Goal: Information Seeking & Learning: Check status

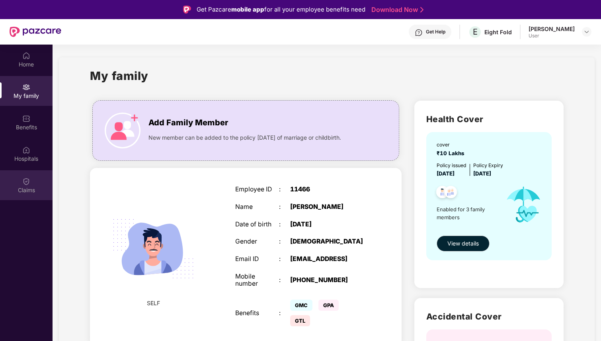
click at [24, 189] on div "Claims" at bounding box center [26, 190] width 53 height 8
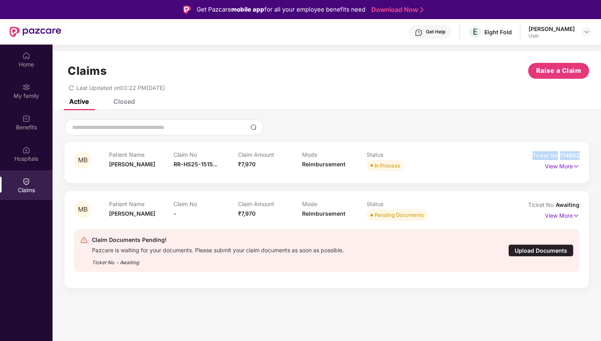
drag, startPoint x: 532, startPoint y: 155, endPoint x: 579, endPoint y: 155, distance: 47.8
click at [579, 155] on div "MB Patient Name [PERSON_NAME] Claim No RR-HS25-1515... Claim Amount ₹7,970 Mode…" at bounding box center [326, 162] width 525 height 41
copy div "Ticket No 174802"
click at [445, 33] on div "Get Help" at bounding box center [436, 32] width 20 height 6
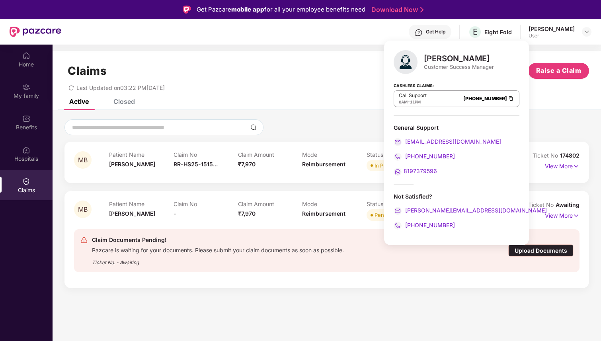
click at [414, 170] on span "8197379596" at bounding box center [420, 171] width 33 height 7
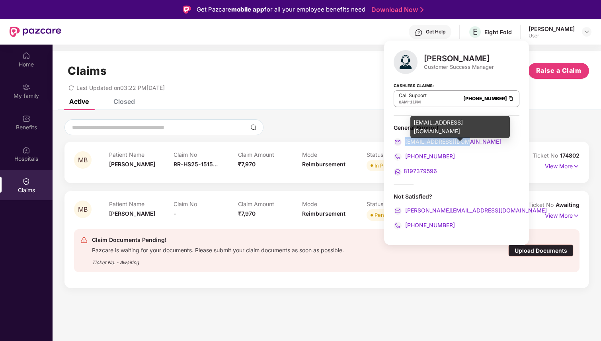
drag, startPoint x: 470, startPoint y: 138, endPoint x: 406, endPoint y: 140, distance: 63.7
click at [406, 140] on div "[EMAIL_ADDRESS][DOMAIN_NAME]" at bounding box center [457, 141] width 126 height 9
copy span "[EMAIL_ADDRESS][DOMAIN_NAME]"
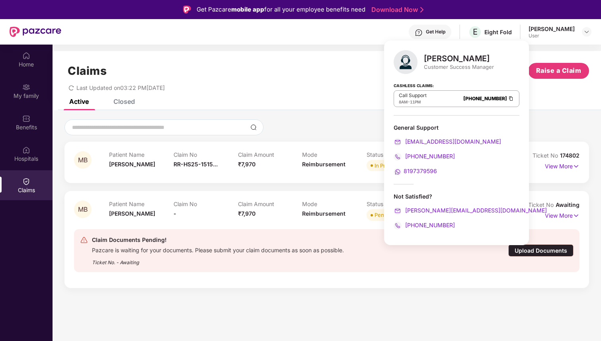
click at [525, 115] on div "MB Patient Name [PERSON_NAME] Claim No RR-HS25-1515... Claim Amount ₹7,970 Mode…" at bounding box center [327, 203] width 548 height 186
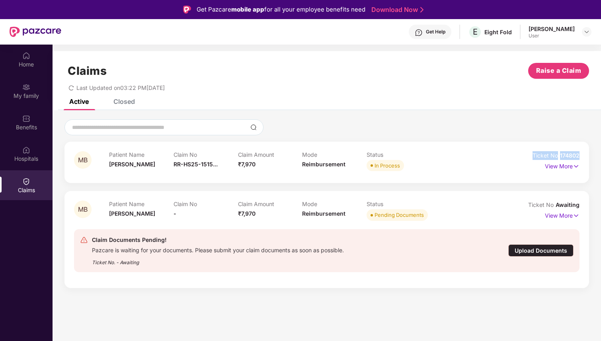
drag, startPoint x: 532, startPoint y: 154, endPoint x: 580, endPoint y: 155, distance: 47.8
click at [580, 155] on div "MB Patient Name [PERSON_NAME] Claim No RR-HS25-1515... Claim Amount ₹7,970 Mode…" at bounding box center [326, 162] width 525 height 41
copy div "Ticket No 174802"
click at [380, 174] on div "MB Patient Name [PERSON_NAME] Claim No RR-HS25-1515... Claim Amount ₹7,970 Mode…" at bounding box center [326, 162] width 525 height 41
click at [562, 166] on p "View More" at bounding box center [562, 165] width 35 height 11
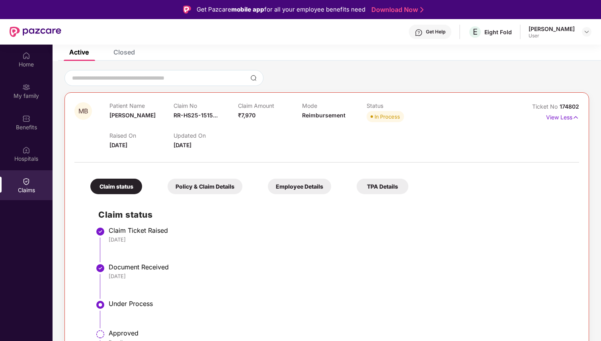
scroll to position [45, 0]
